Goal: Transaction & Acquisition: Purchase product/service

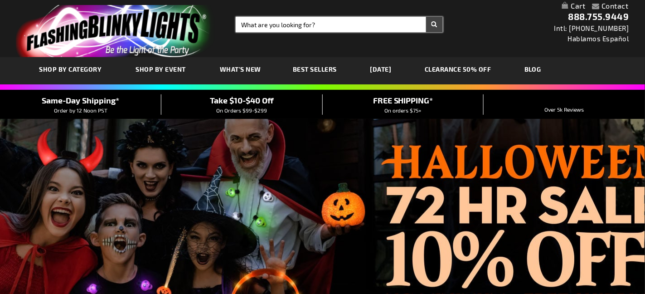
click at [340, 24] on input "Search" at bounding box center [339, 24] width 207 height 15
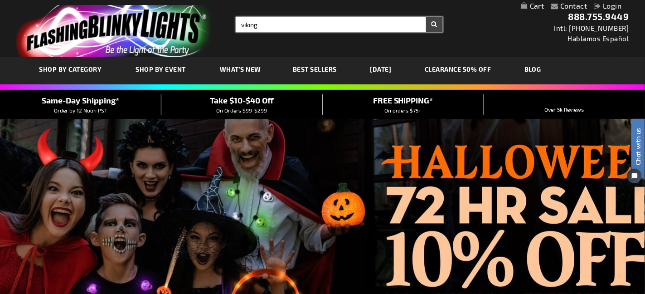
type input "viking"
click at [426, 17] on button "Search" at bounding box center [434, 24] width 17 height 15
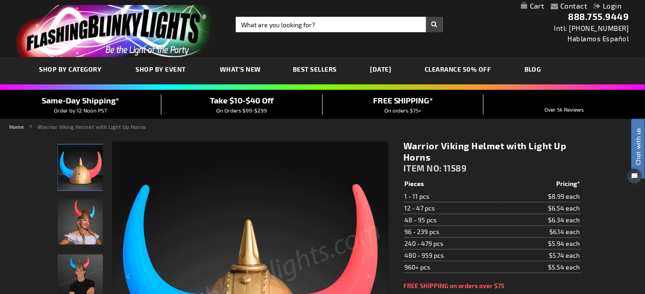
scroll to position [45, 0]
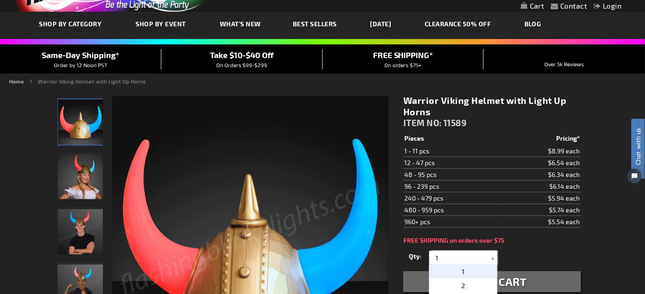
click at [468, 259] on input "1" at bounding box center [465, 258] width 66 height 14
click at [468, 282] on p "2" at bounding box center [463, 285] width 68 height 14
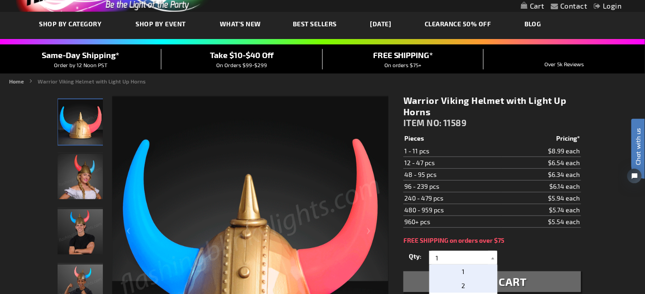
type input "2"
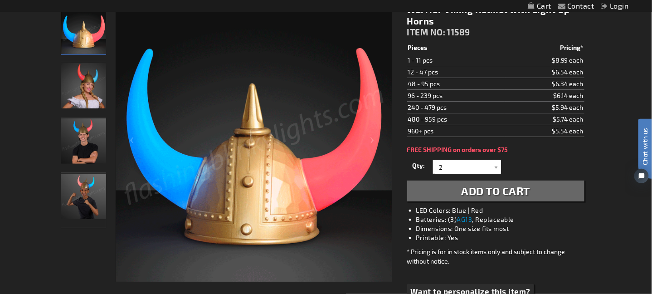
click at [481, 192] on div "Close dialog Get 10% Off Subscribe and save today Unlock Offer Submit" at bounding box center [326, 147] width 652 height 294
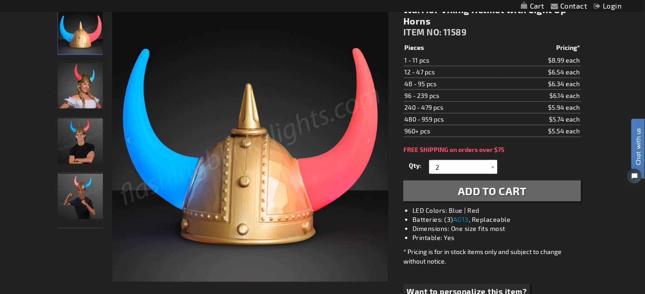
click at [481, 192] on span "Add to Cart" at bounding box center [492, 190] width 69 height 13
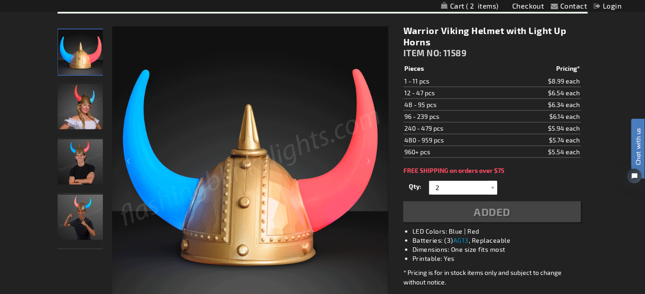
scroll to position [156, 0]
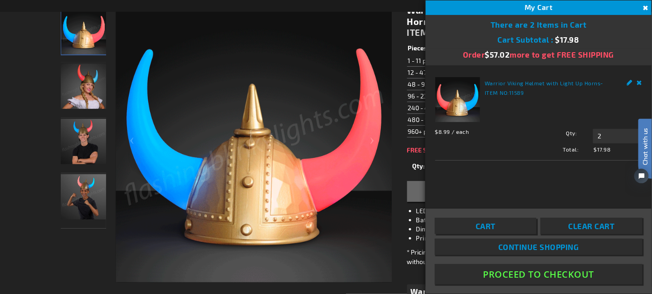
click at [531, 272] on button "Proceed To Checkout" at bounding box center [539, 274] width 208 height 20
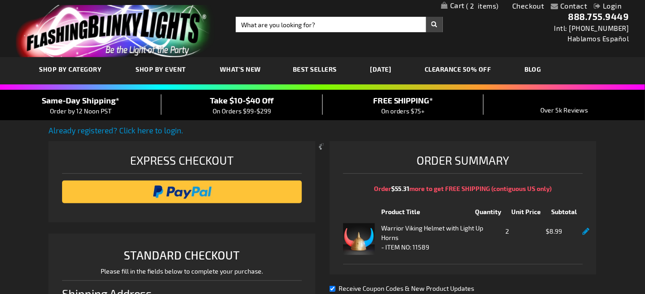
select select "US"
click at [102, 130] on link "Already registered? Click here to login." at bounding box center [116, 130] width 135 height 9
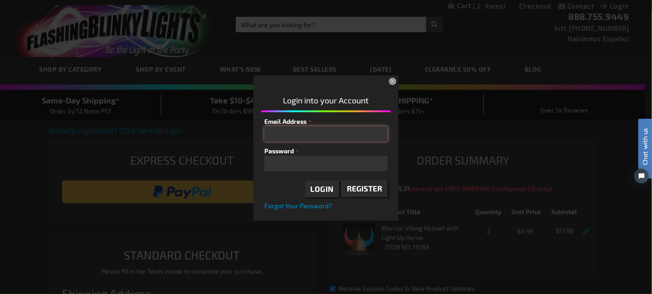
click at [313, 138] on input "Email Address" at bounding box center [325, 133] width 123 height 15
type input "aschr"
click at [393, 84] on button "×" at bounding box center [393, 82] width 20 height 20
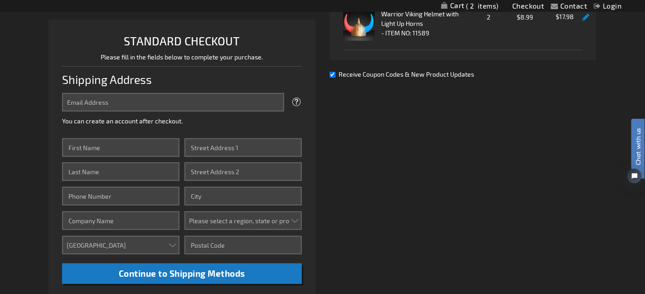
scroll to position [226, 0]
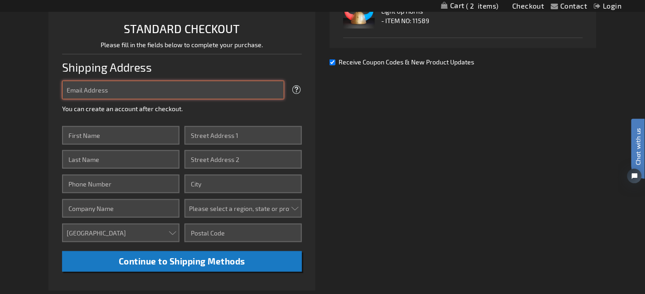
click at [108, 89] on input "Email Address" at bounding box center [173, 90] width 223 height 19
type input "[EMAIL_ADDRESS][DOMAIN_NAME]"
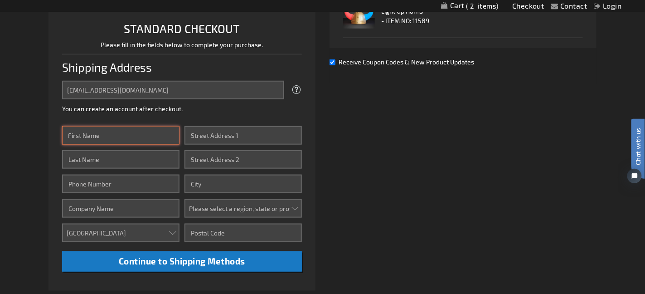
click at [112, 139] on input "First Name" at bounding box center [121, 135] width 118 height 19
type input "Amy"
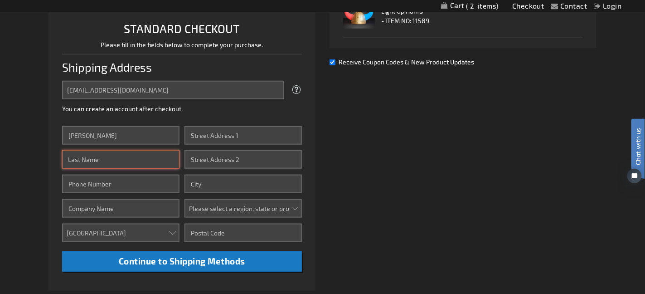
click at [134, 166] on input "Last Name" at bounding box center [121, 159] width 118 height 19
type input "Schroeder"
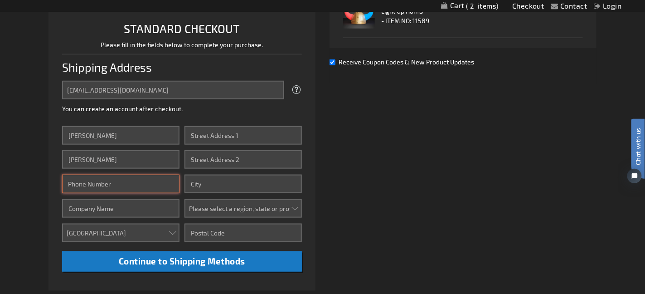
click at [125, 189] on input "Phone Number" at bounding box center [121, 184] width 118 height 19
type input "612-212-7921"
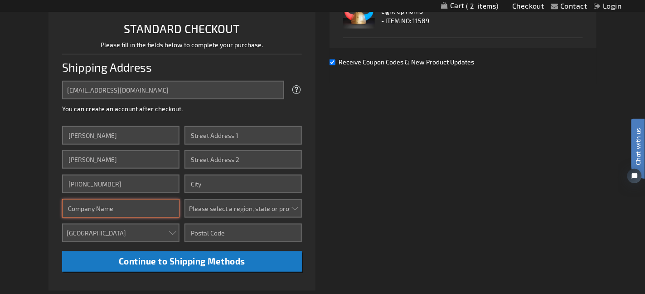
click at [120, 210] on input "Company" at bounding box center [121, 208] width 118 height 19
type input "Mary, Mother of the Church"
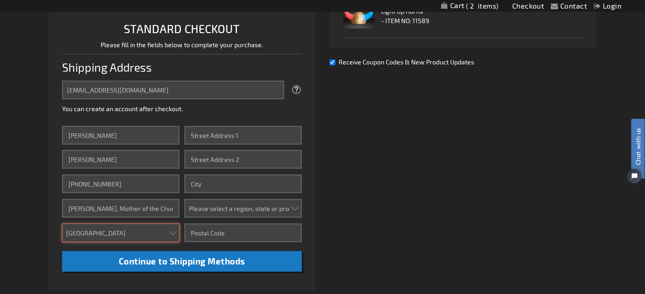
click at [120, 233] on select "Aruba Australia Austria Bahamas Barbados Belgium Belize Bermuda British Virgin …" at bounding box center [121, 232] width 118 height 19
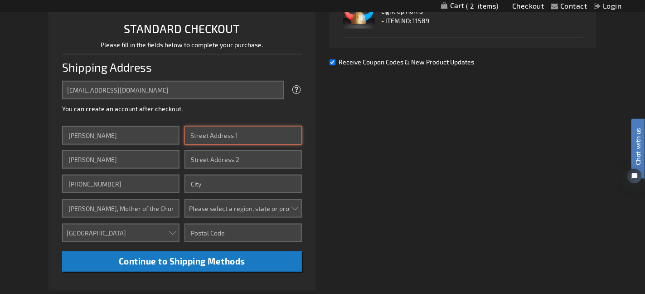
click at [246, 137] on input "Street Address: Line 1" at bounding box center [243, 135] width 118 height 19
type input "3333 Cliff Road East"
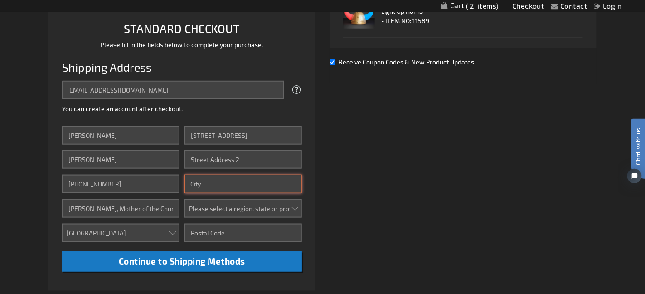
click at [232, 186] on input "City" at bounding box center [243, 184] width 118 height 19
type input "Burnsville"
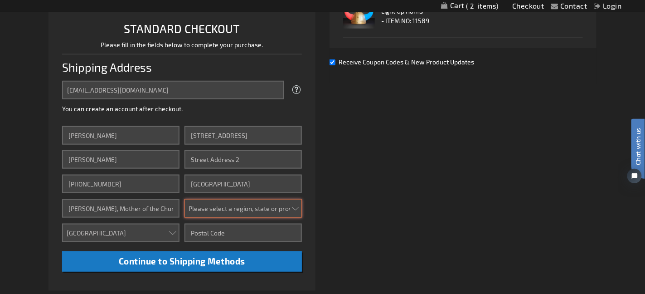
click at [233, 215] on select "Please select a region, state or province. Alabama Alaska Arizona Arkansas Cali…" at bounding box center [243, 208] width 118 height 19
select select "34"
click at [184, 199] on select "Please select a region, state or province. Alabama Alaska Arizona Arkansas Cali…" at bounding box center [243, 208] width 118 height 19
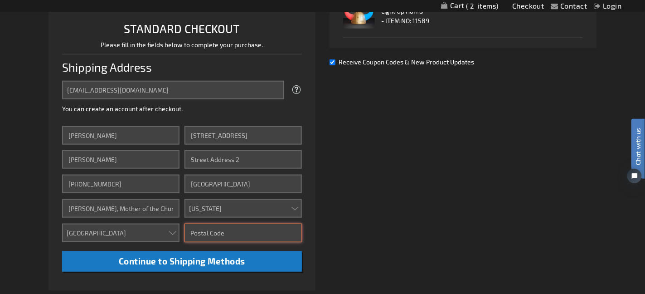
click at [218, 229] on input "Zip/Postal Code" at bounding box center [243, 232] width 118 height 19
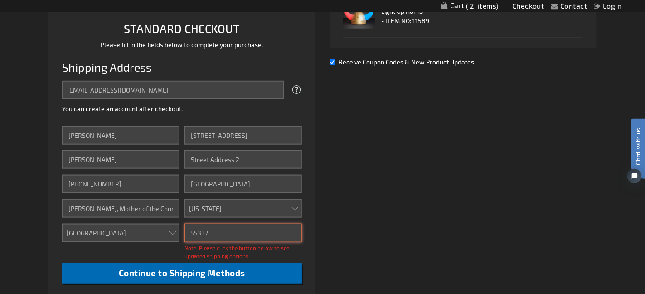
type input "55337"
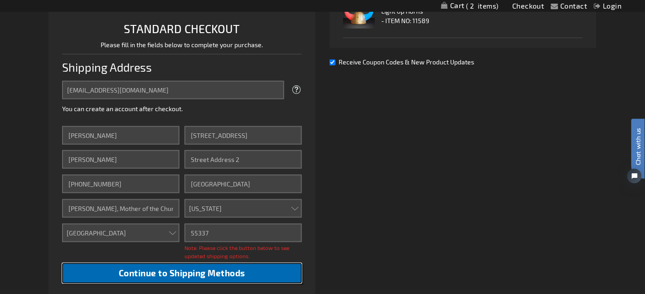
click at [160, 265] on button "Continue to Shipping Methods" at bounding box center [182, 273] width 240 height 20
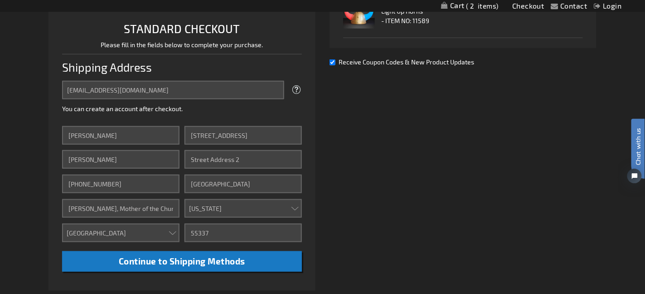
click at [333, 62] on input "Receive Coupon Codes & New Product Updates" at bounding box center [333, 62] width 6 height 6
checkbox input "false"
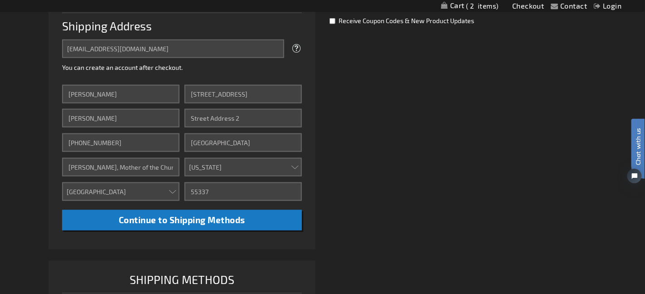
scroll to position [272, 0]
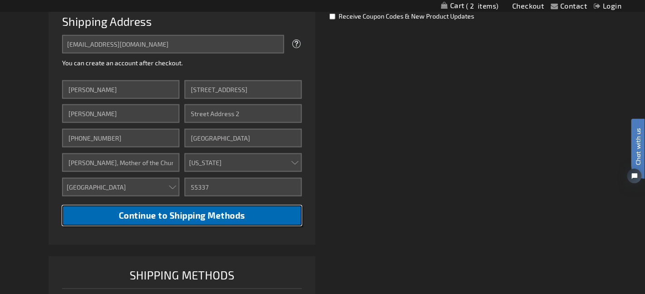
click at [192, 221] on button "Continue to Shipping Methods" at bounding box center [182, 215] width 240 height 20
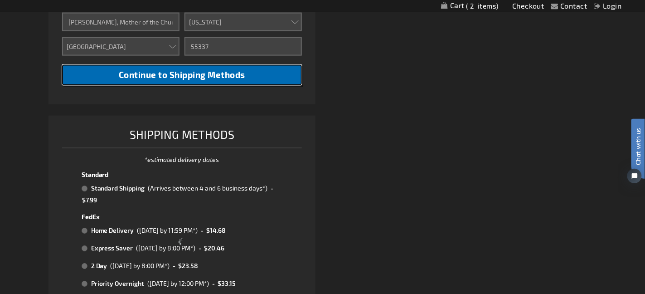
scroll to position [499, 0]
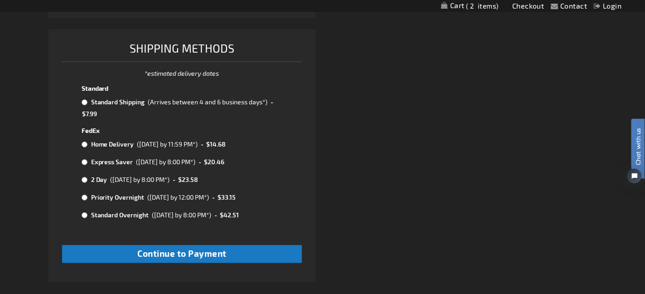
click at [86, 103] on input "radio" at bounding box center [85, 102] width 6 height 7
radio input "true"
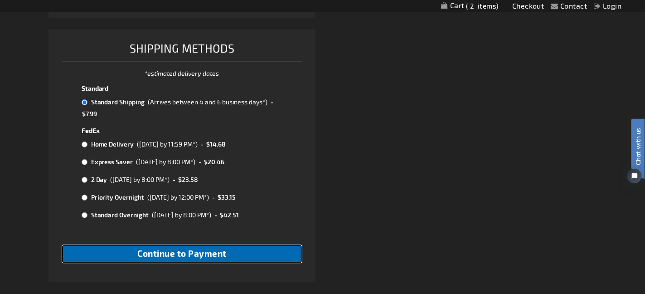
click at [177, 250] on span "Continue to Payment" at bounding box center [181, 253] width 89 height 10
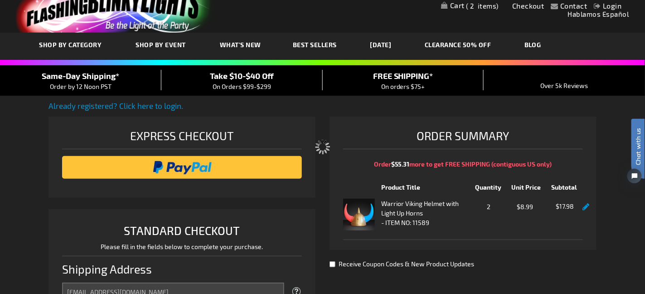
scroll to position [0, 0]
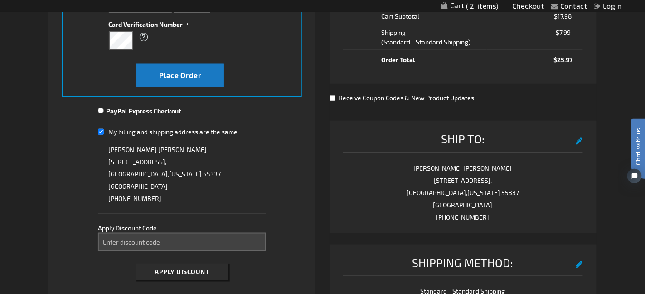
scroll to position [272, 0]
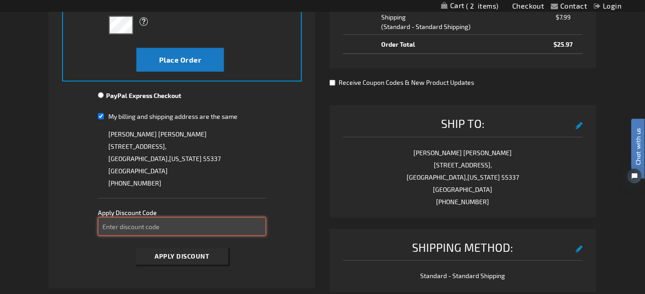
click at [144, 223] on input "Enter discount code" at bounding box center [182, 226] width 168 height 19
type input "repeat10"
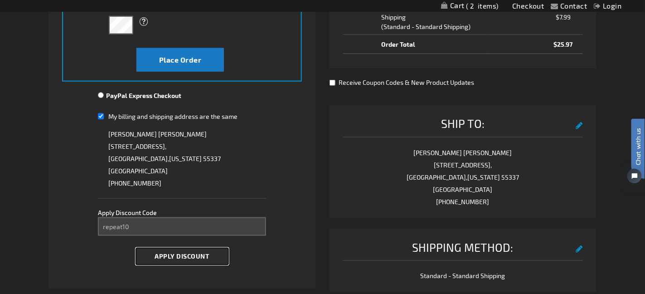
click at [204, 258] on span "Apply Discount" at bounding box center [182, 256] width 54 height 8
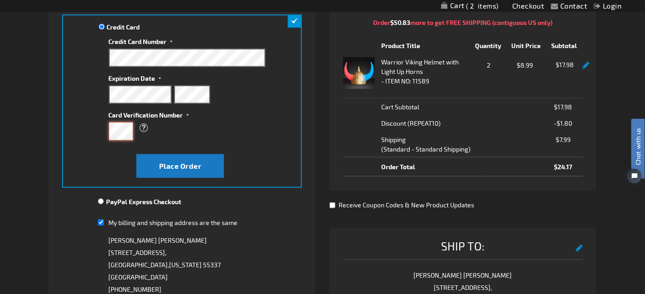
scroll to position [181, 0]
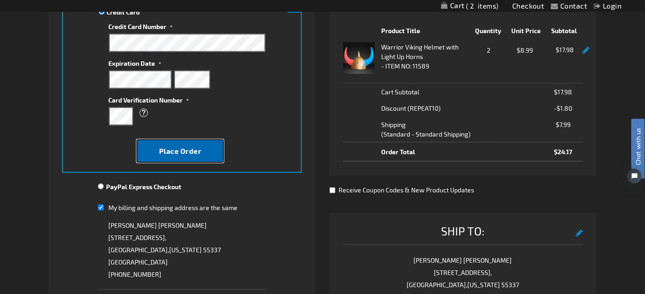
click at [186, 150] on span "Place Order" at bounding box center [180, 150] width 43 height 9
